Goal: Task Accomplishment & Management: Use online tool/utility

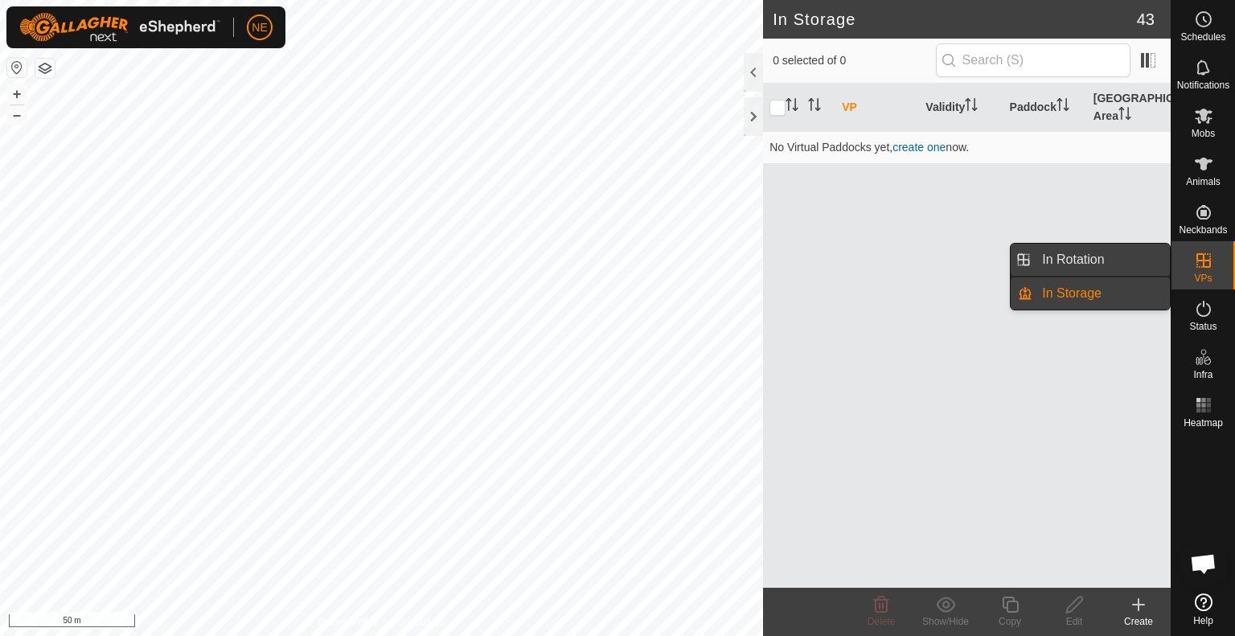
click at [1124, 268] on link "In Rotation" at bounding box center [1100, 260] width 137 height 32
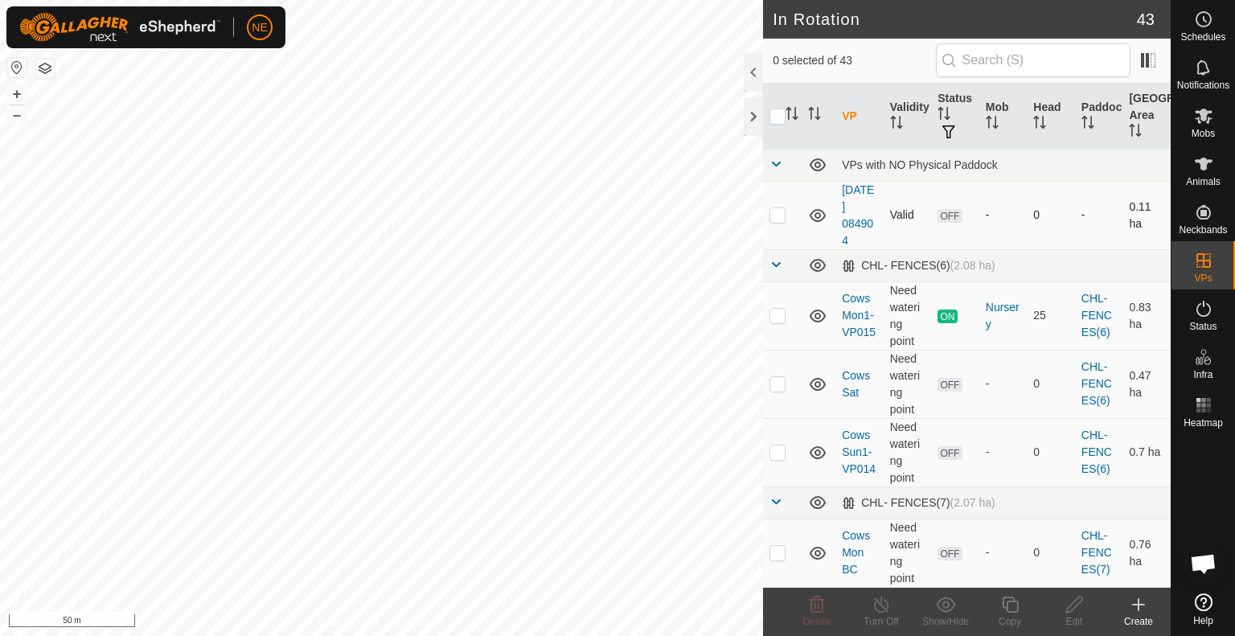
checkbox input "true"
click at [1003, 617] on div "Copy" at bounding box center [1009, 621] width 64 height 14
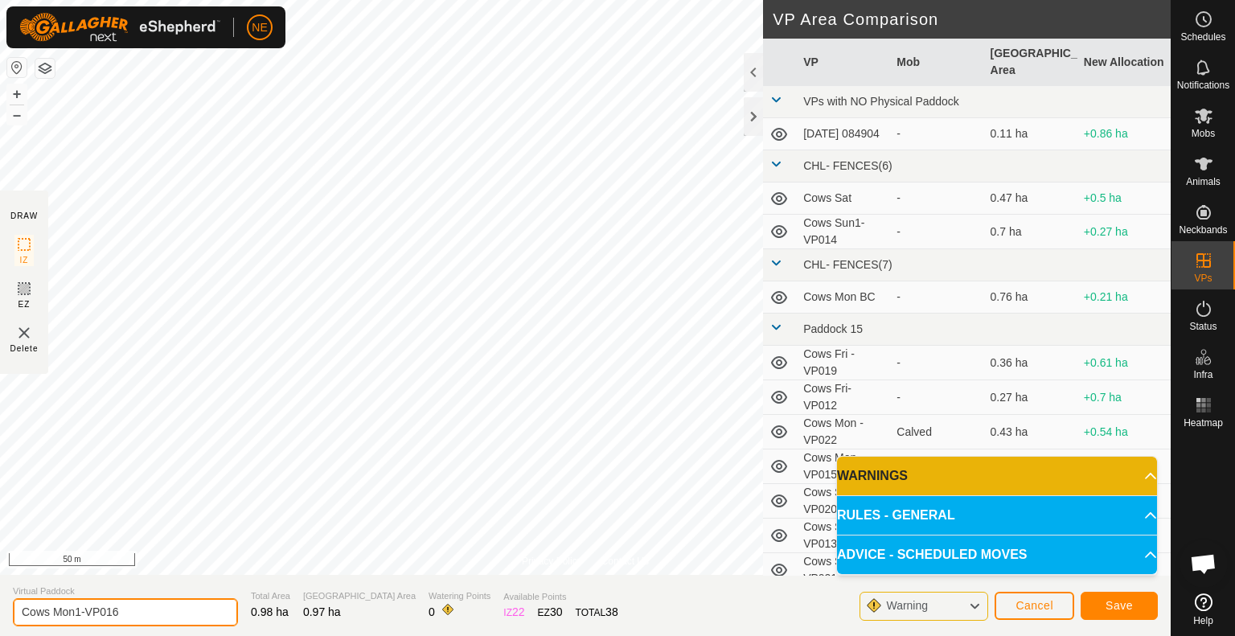
click at [80, 611] on input "Cows Mon1-VP016" at bounding box center [125, 612] width 225 height 28
type input "Cows Mon2-VP016"
click at [1124, 617] on button "Save" at bounding box center [1118, 606] width 77 height 28
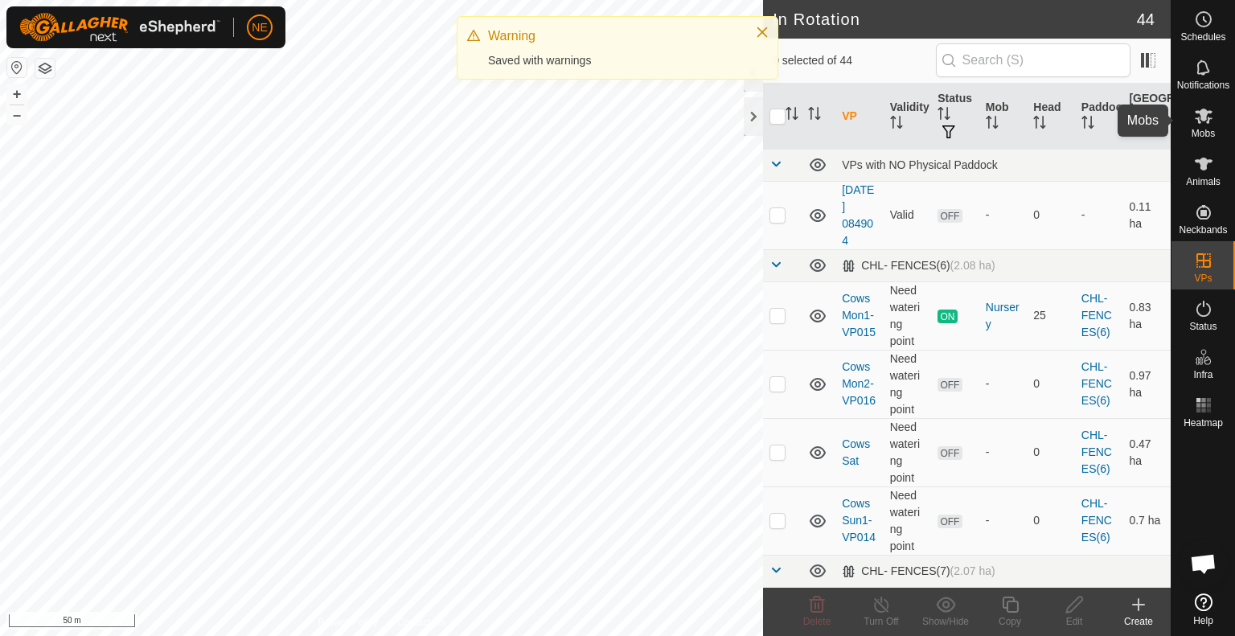
click at [1194, 126] on es-mob-svg-icon at bounding box center [1203, 116] width 29 height 26
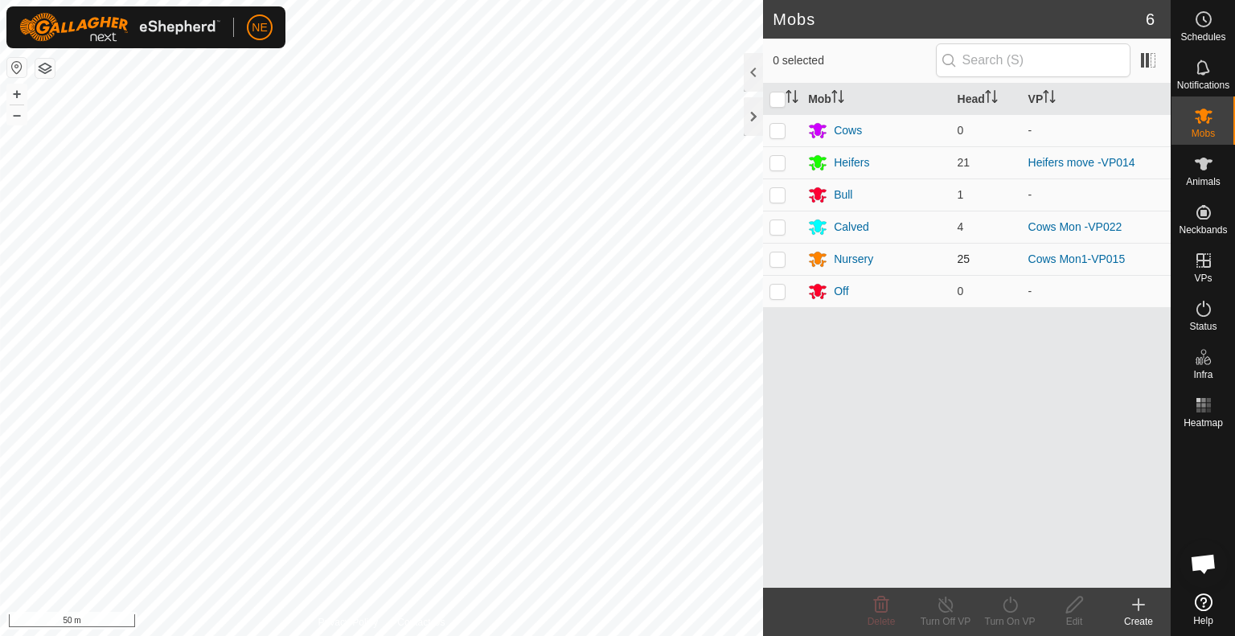
click at [776, 258] on p-checkbox at bounding box center [777, 258] width 16 height 13
checkbox input "true"
click at [993, 616] on div "Turn On VP" at bounding box center [1009, 621] width 64 height 14
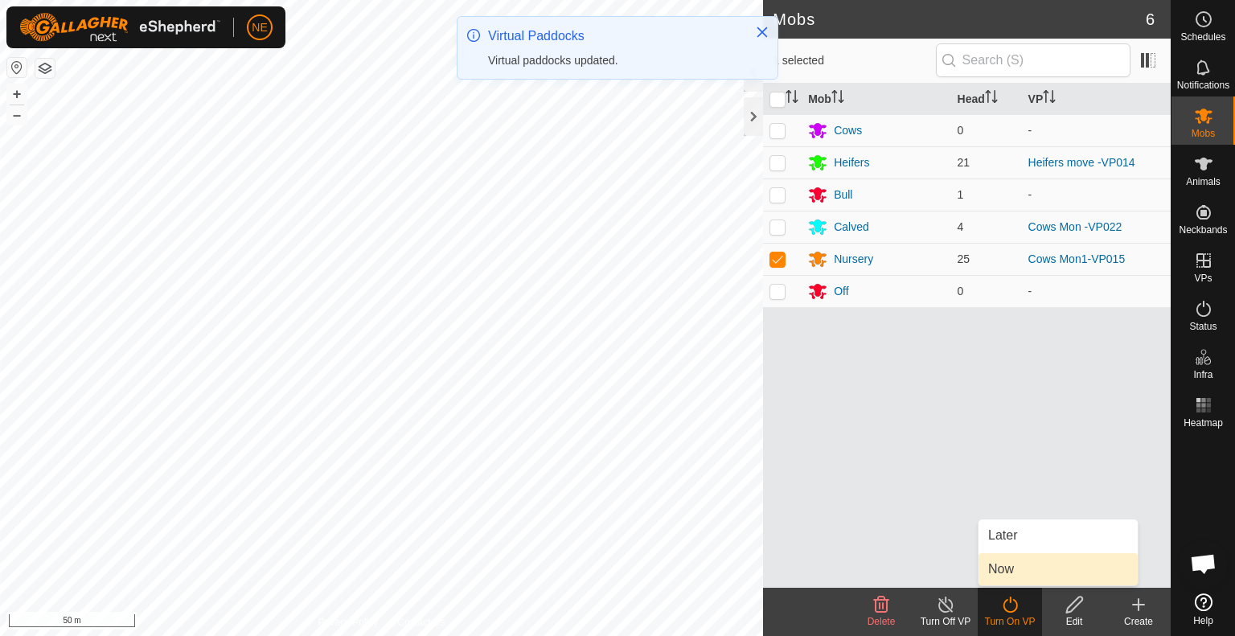
click at [1003, 570] on link "Now" at bounding box center [1057, 569] width 159 height 32
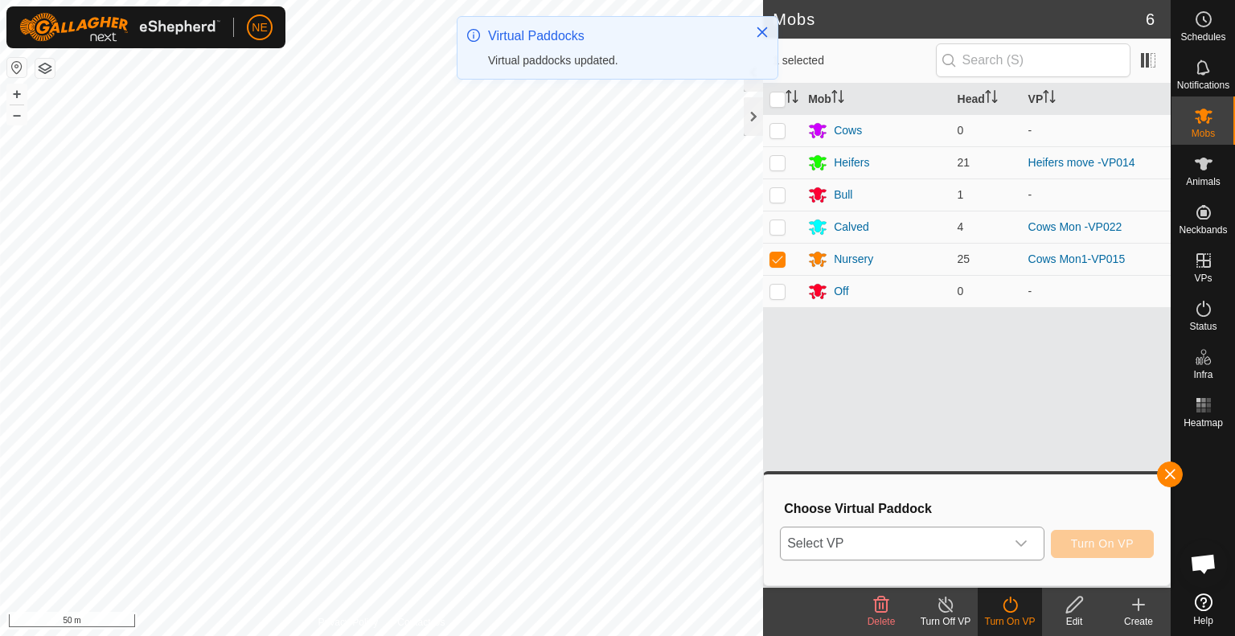
click at [1026, 538] on icon "dropdown trigger" at bounding box center [1020, 543] width 13 height 13
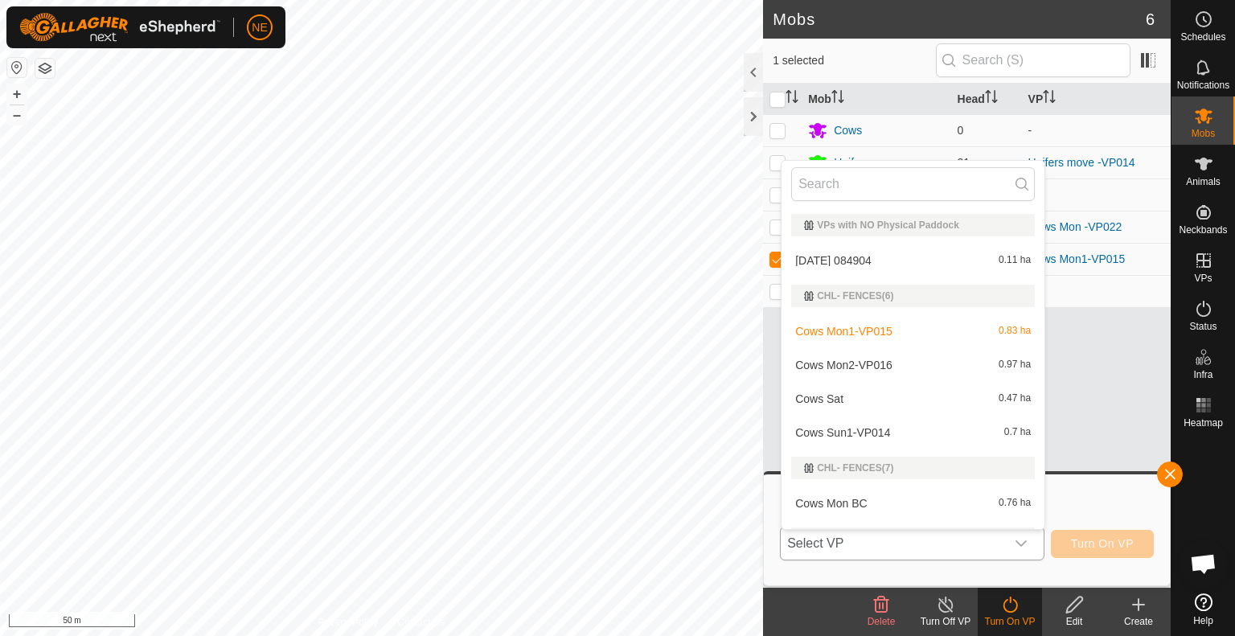
click at [879, 359] on li "Cows Mon2-VP016 0.97 ha" at bounding box center [912, 365] width 263 height 32
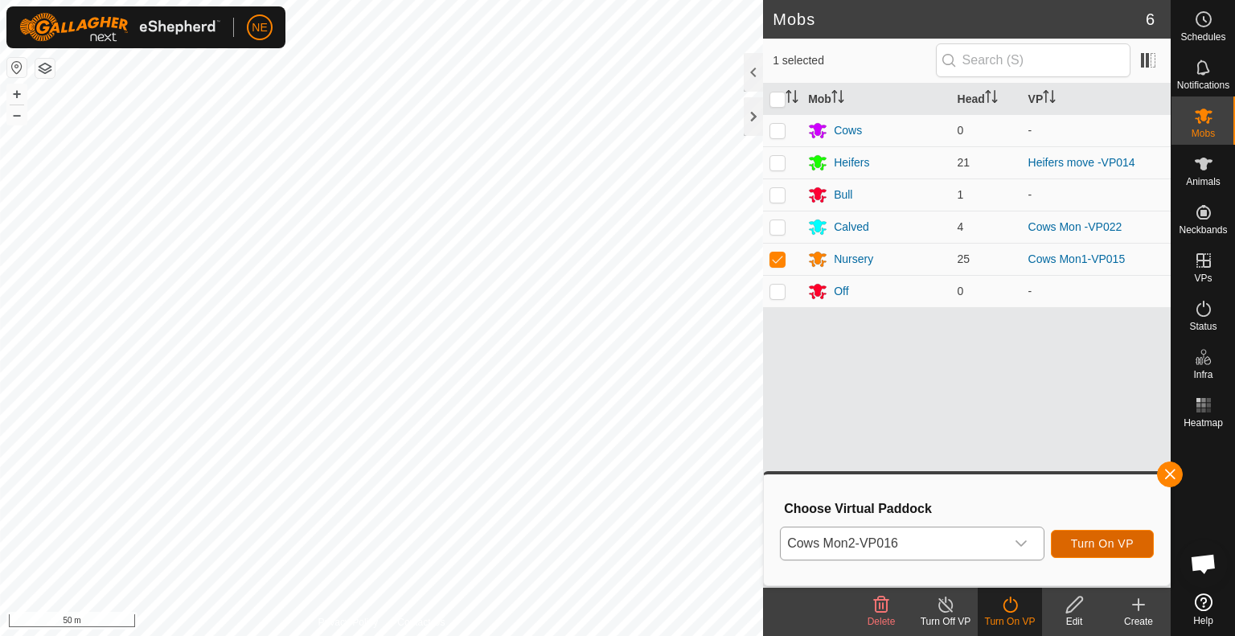
click at [1076, 546] on span "Turn On VP" at bounding box center [1102, 543] width 63 height 13
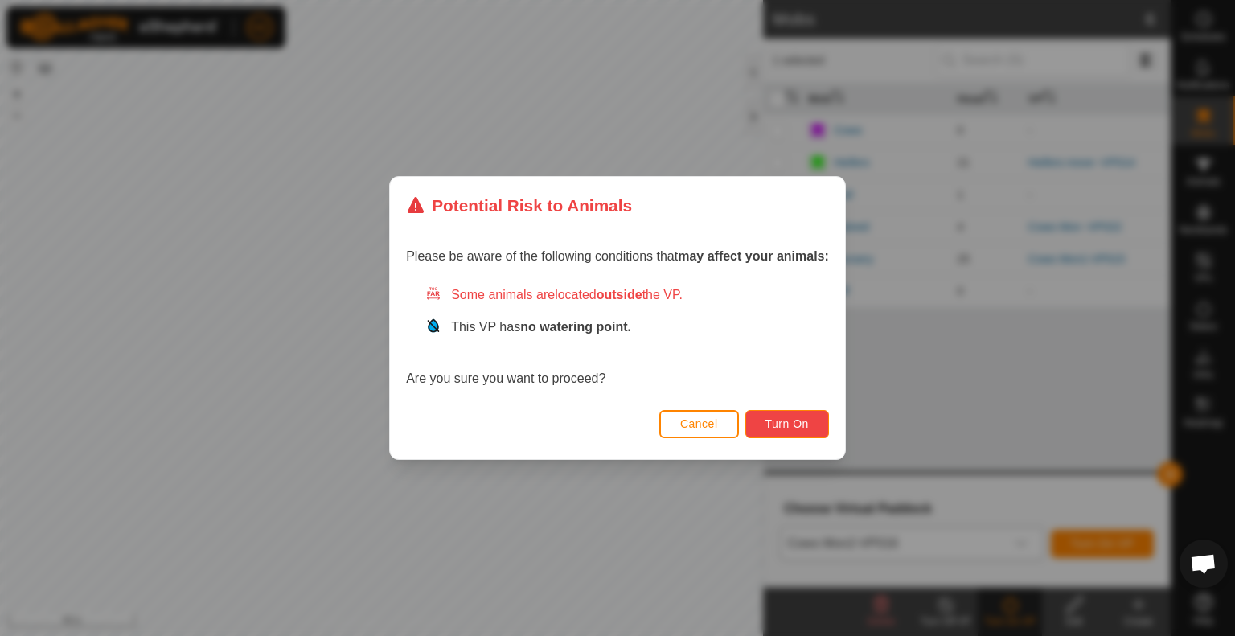
click at [768, 424] on span "Turn On" at bounding box center [786, 423] width 43 height 13
